Goal: Information Seeking & Learning: Learn about a topic

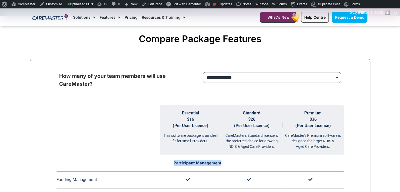
drag, startPoint x: 171, startPoint y: 163, endPoint x: 227, endPoint y: 168, distance: 55.9
click at [227, 168] on td "Participant Management" at bounding box center [199, 163] width 287 height 17
click at [168, 155] on td "Participant Management" at bounding box center [199, 163] width 287 height 17
click at [148, 160] on td "Participant Management" at bounding box center [199, 163] width 287 height 17
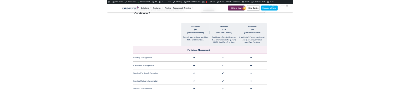
scroll to position [551, 0]
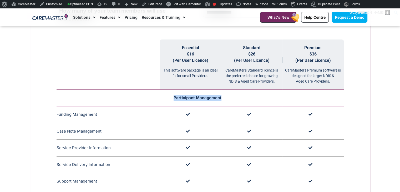
drag, startPoint x: 173, startPoint y: 97, endPoint x: 223, endPoint y: 98, distance: 49.2
click at [223, 98] on td "Participant Management" at bounding box center [199, 98] width 287 height 17
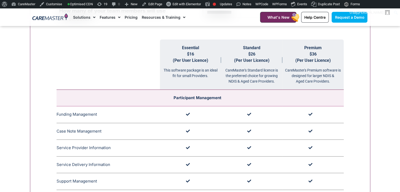
click at [206, 117] on td at bounding box center [190, 114] width 61 height 17
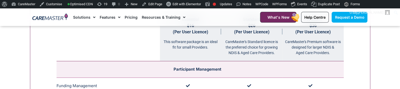
scroll to position [580, 0]
